Goal: Transaction & Acquisition: Purchase product/service

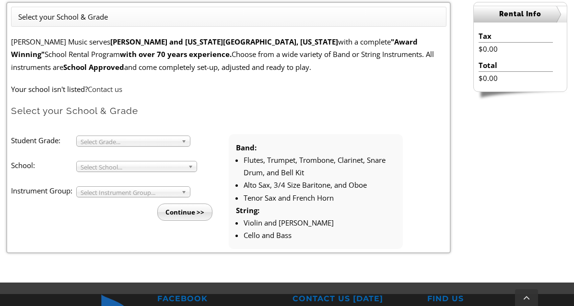
scroll to position [274, 0]
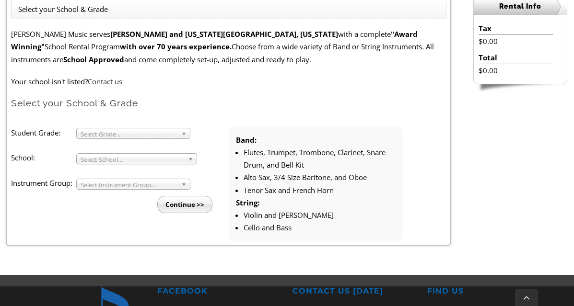
click at [131, 130] on span "Select Grade..." at bounding box center [129, 135] width 97 height 12
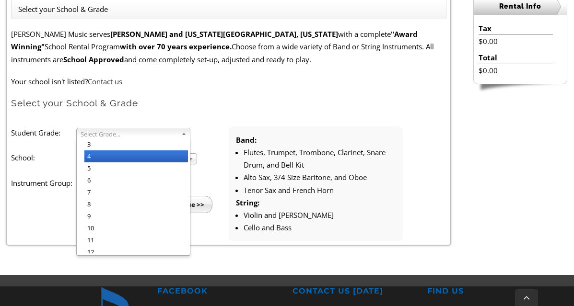
click at [115, 152] on li "4" at bounding box center [136, 157] width 104 height 12
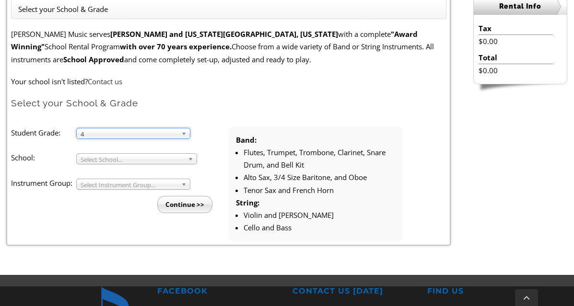
click at [111, 157] on span "Select School..." at bounding box center [133, 160] width 104 height 12
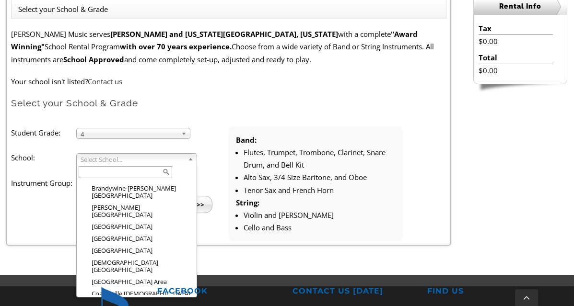
scroll to position [185, 0]
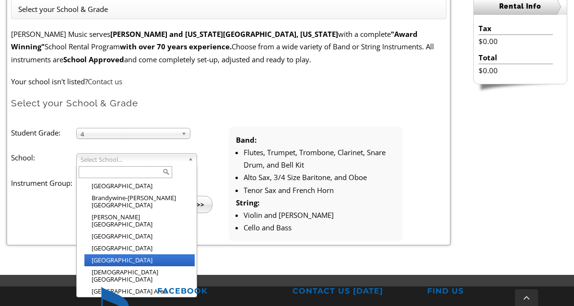
click at [115, 255] on li "[GEOGRAPHIC_DATA]" at bounding box center [139, 261] width 110 height 12
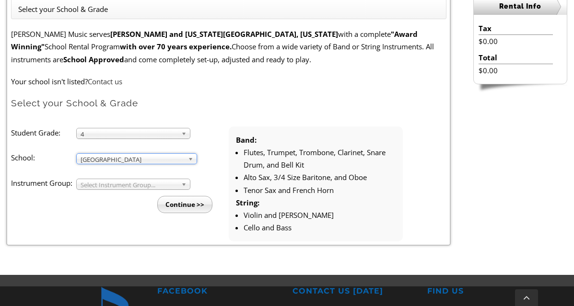
click at [110, 187] on span "Select Instrument Group..." at bounding box center [129, 185] width 97 height 12
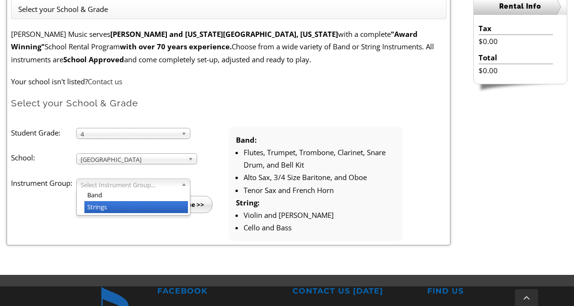
click at [97, 205] on li "Strings" at bounding box center [136, 207] width 104 height 12
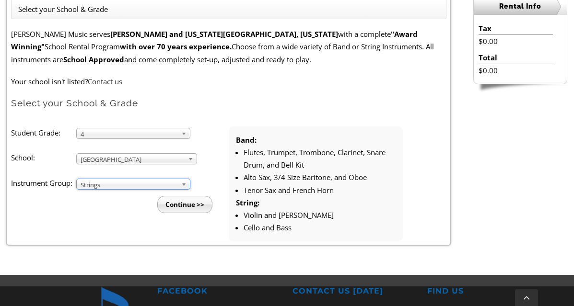
click at [195, 199] on input "Continue >>" at bounding box center [184, 204] width 55 height 17
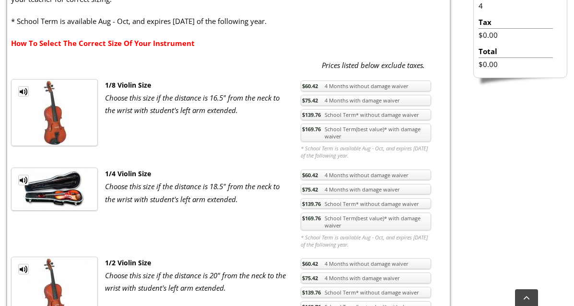
scroll to position [344, 0]
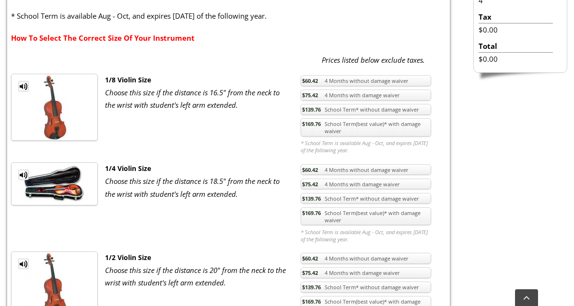
click at [171, 40] on link "How To Select The Correct Size Of Your Instrument" at bounding box center [103, 38] width 184 height 10
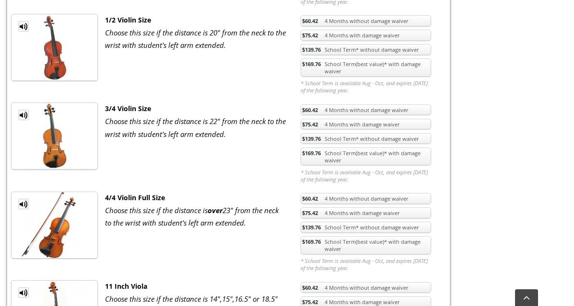
scroll to position [587, 0]
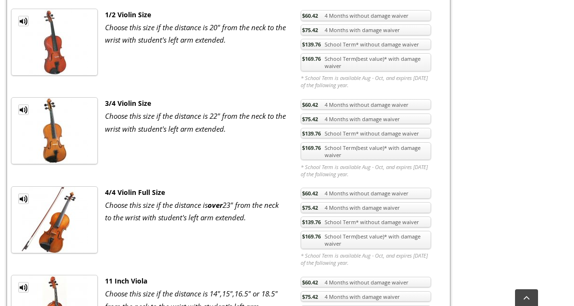
click at [410, 154] on link "$169.76 School Term(best value)* with damage waiver" at bounding box center [366, 151] width 130 height 18
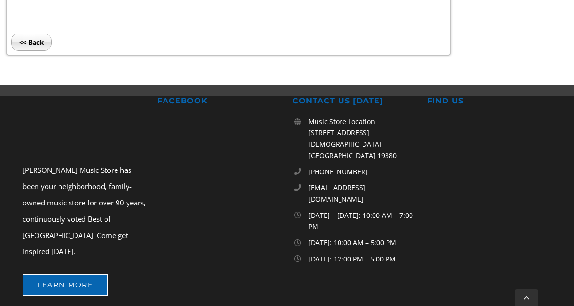
scroll to position [2431, 0]
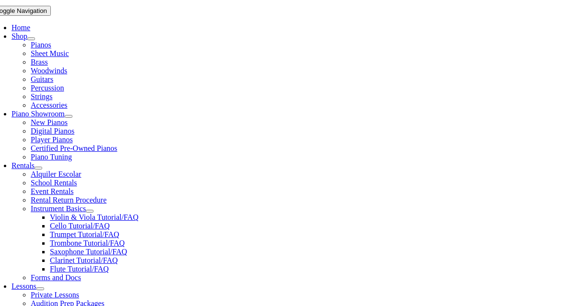
scroll to position [220, 0]
